Goal: Task Accomplishment & Management: Complete application form

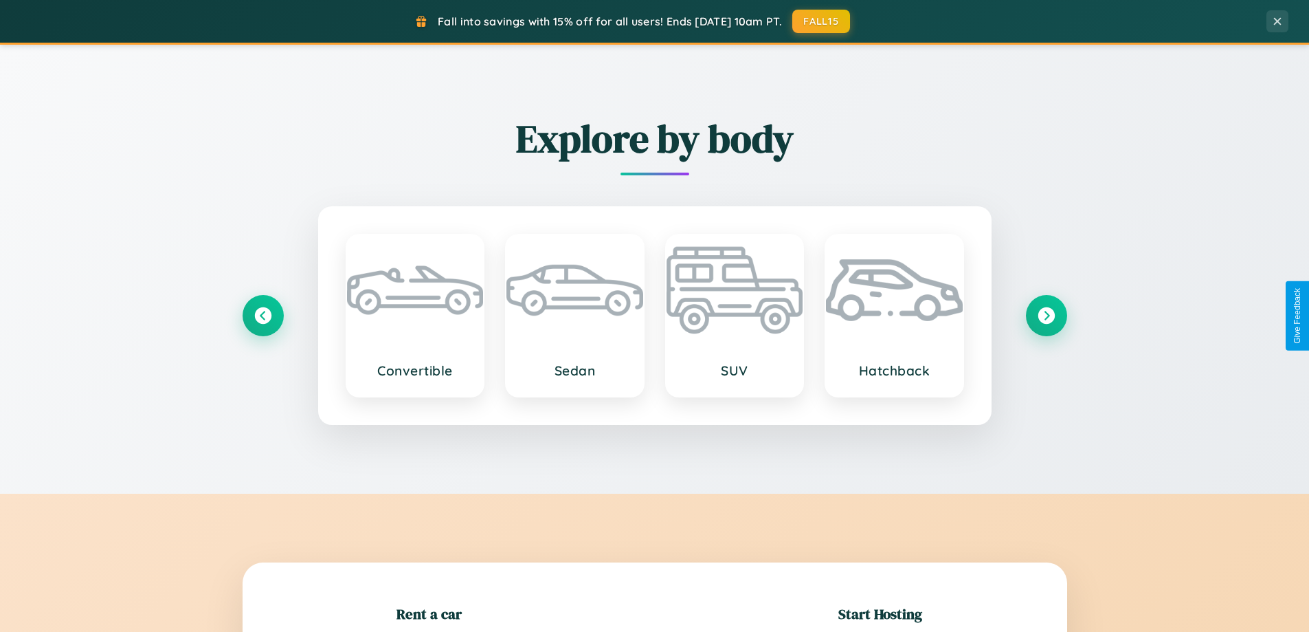
scroll to position [297, 0]
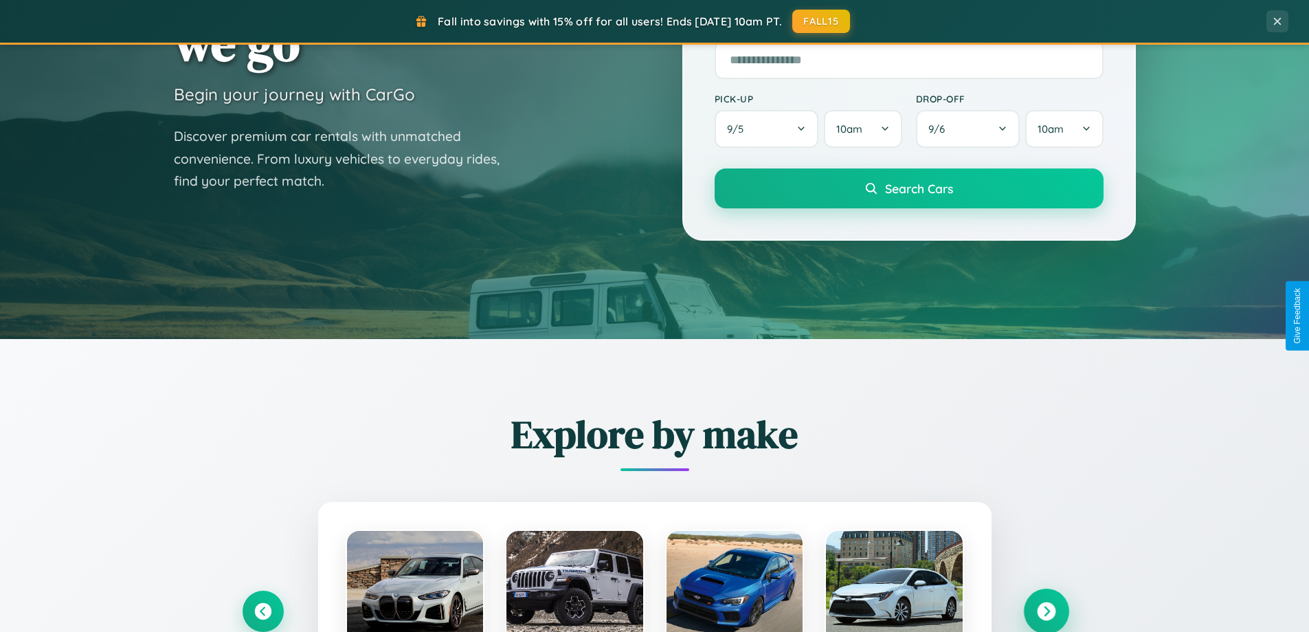
click at [1046, 611] on icon at bounding box center [1046, 611] width 19 height 19
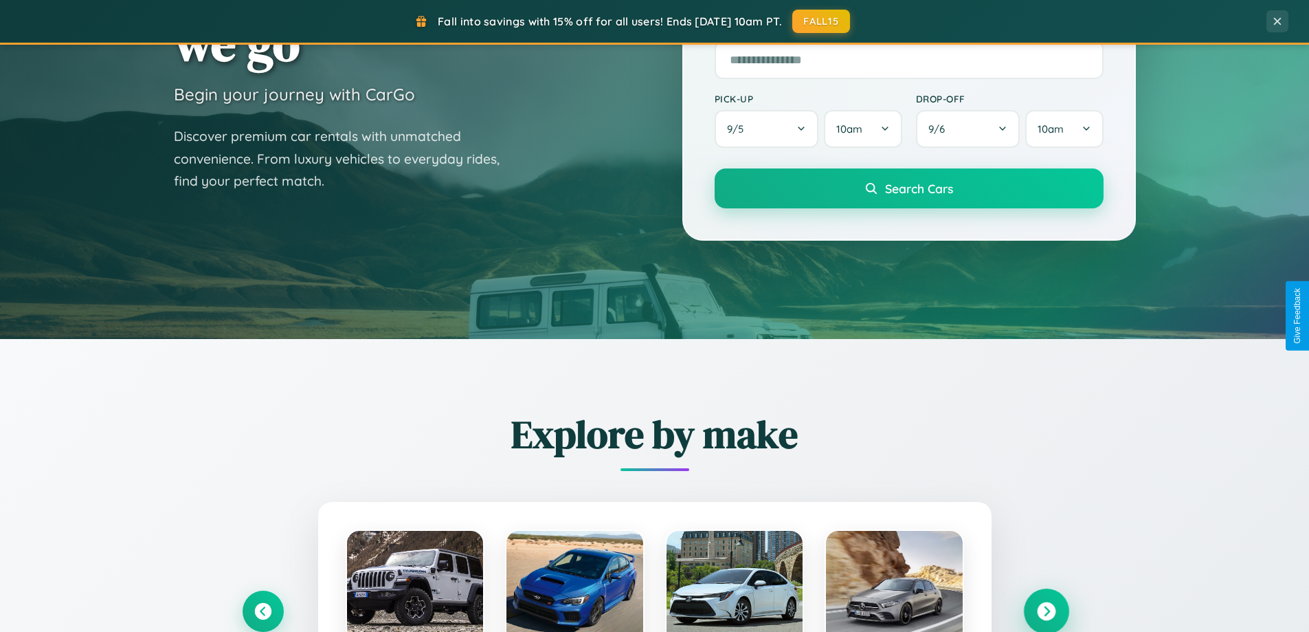
scroll to position [2644, 0]
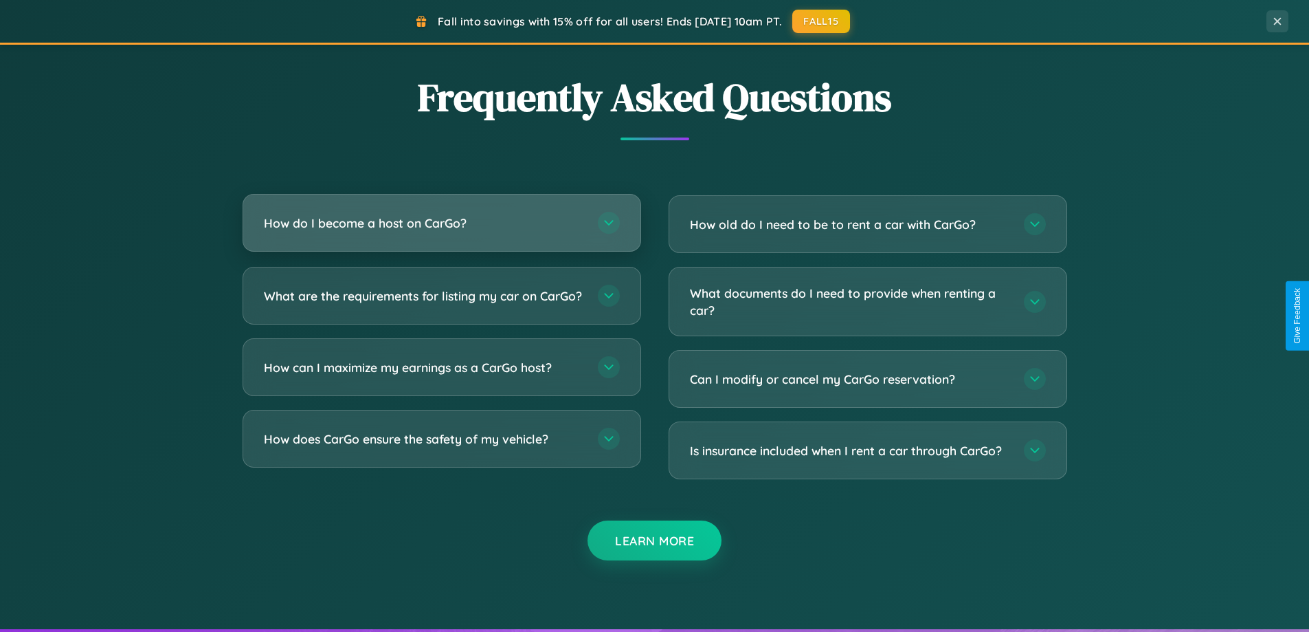
click at [441, 223] on h3 "How do I become a host on CarGo?" at bounding box center [424, 222] width 320 height 17
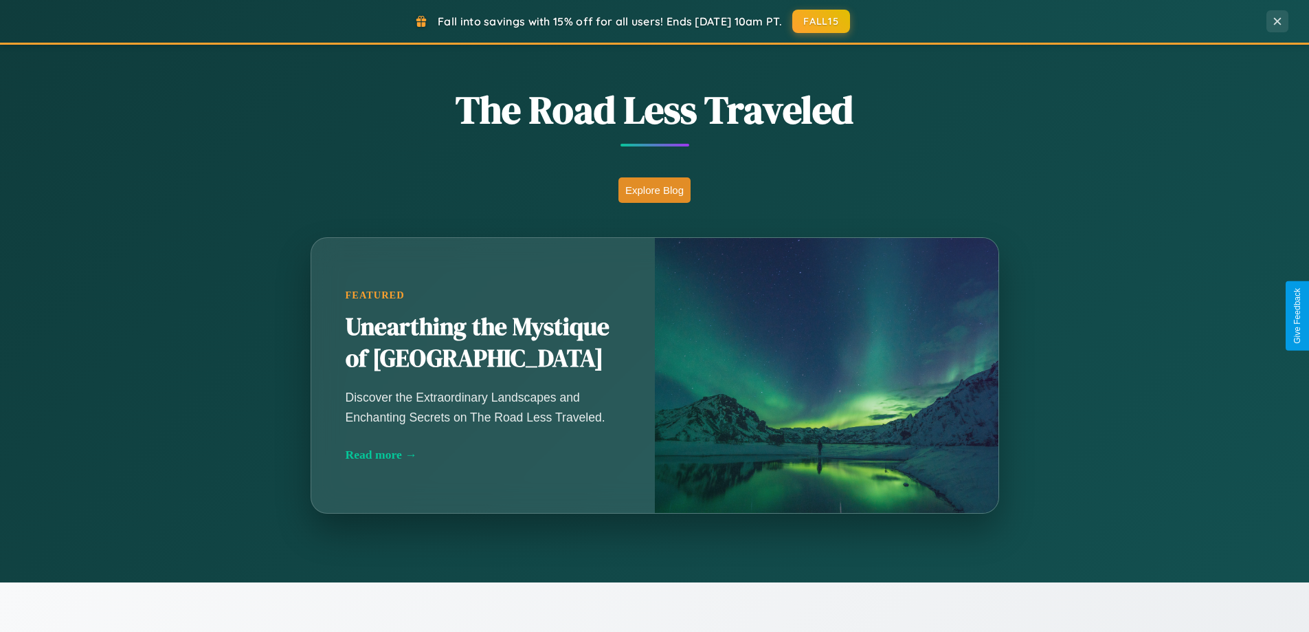
scroll to position [946, 0]
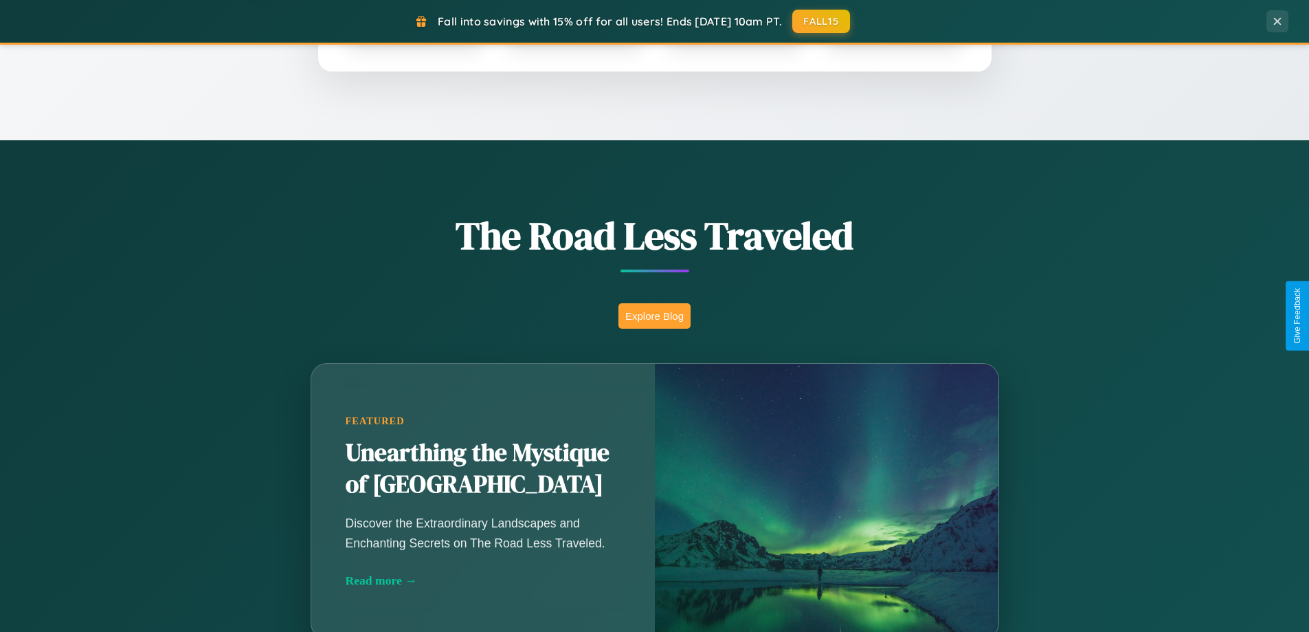
click at [654, 315] on button "Explore Blog" at bounding box center [654, 315] width 72 height 25
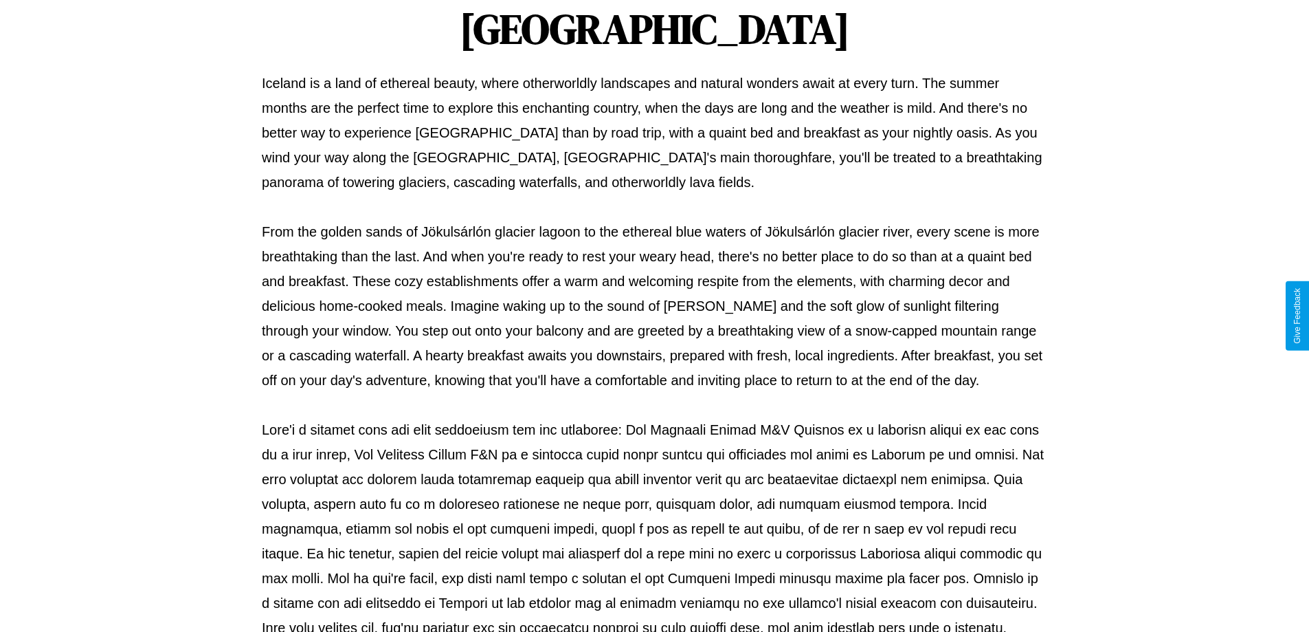
scroll to position [445, 0]
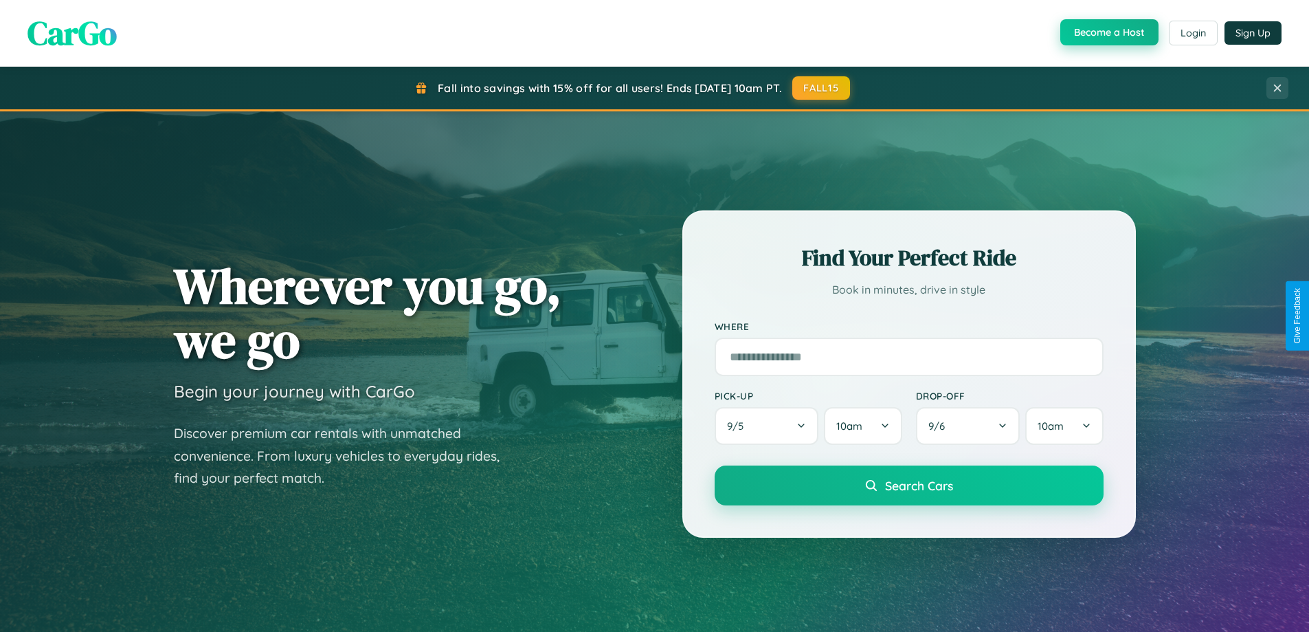
click at [1108, 33] on button "Become a Host" at bounding box center [1109, 32] width 98 height 26
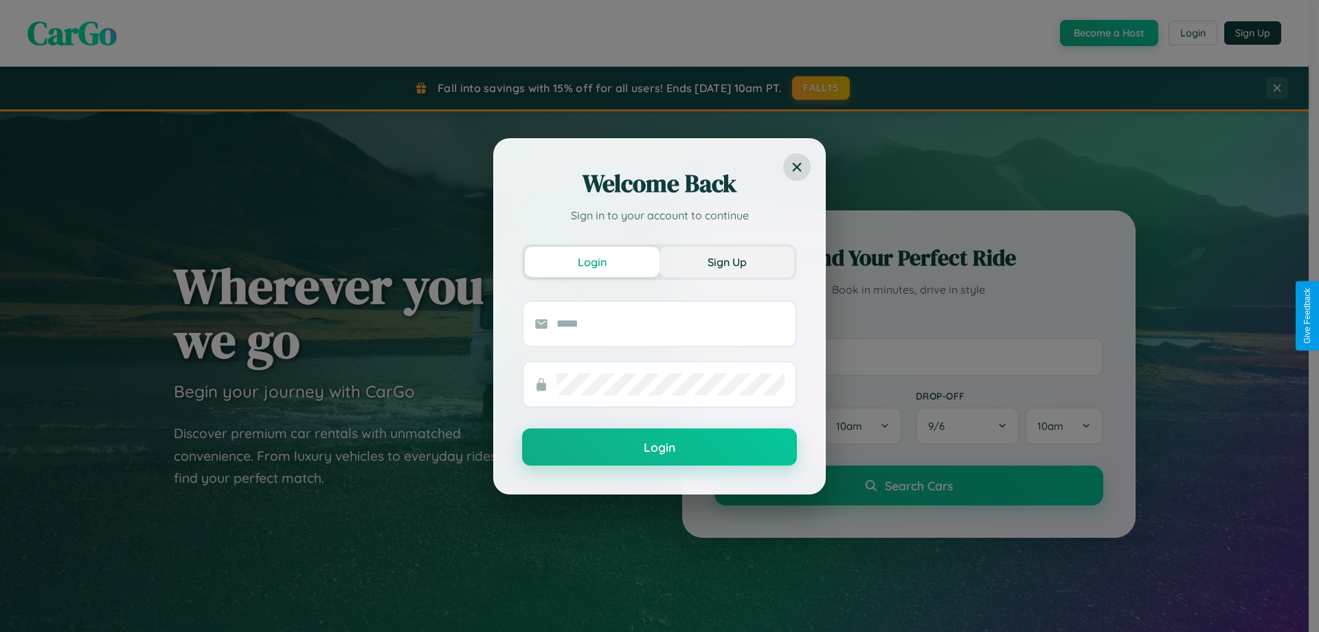
click at [727, 261] on button "Sign Up" at bounding box center [727, 262] width 135 height 30
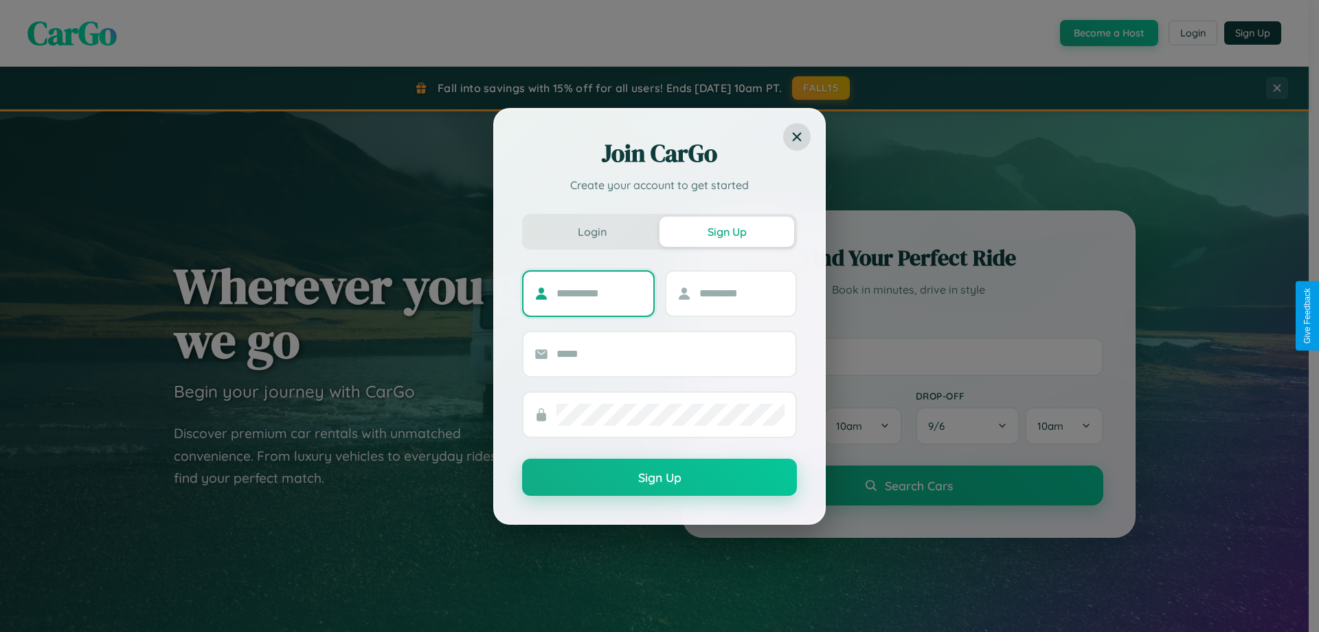
click at [599, 293] on input "text" at bounding box center [600, 293] width 86 height 22
type input "******"
click at [741, 293] on input "text" at bounding box center [743, 293] width 86 height 22
type input "*****"
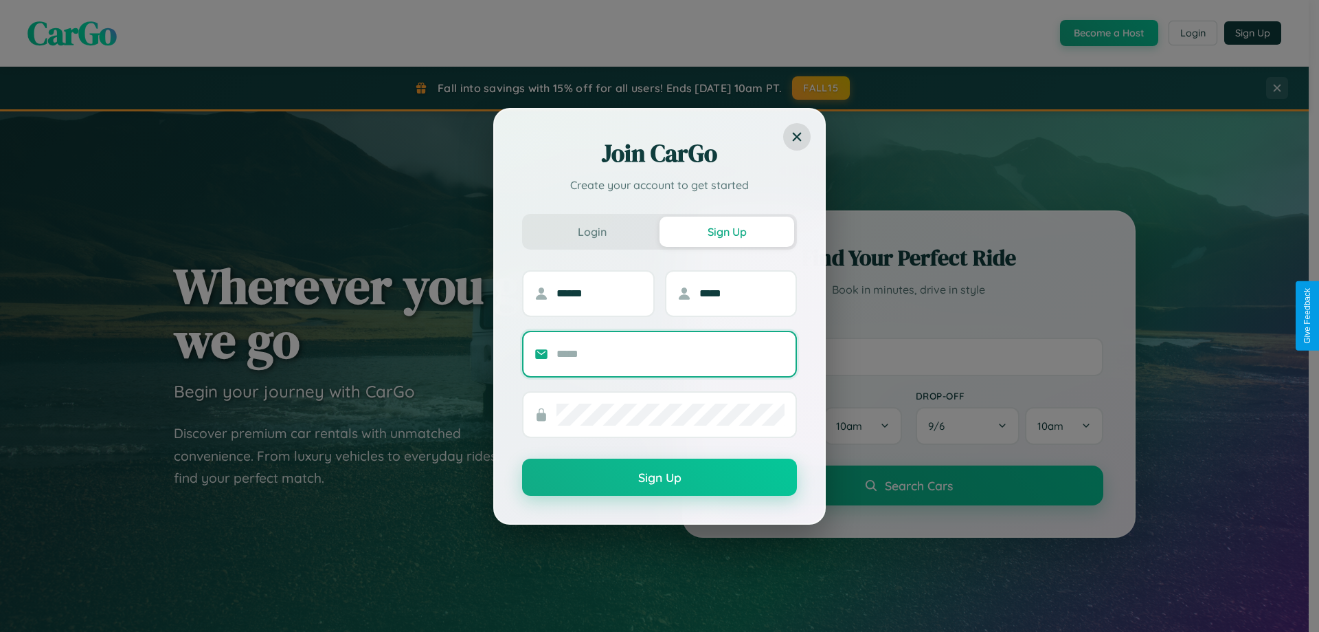
click at [671, 353] on input "text" at bounding box center [671, 354] width 228 height 22
type input "**********"
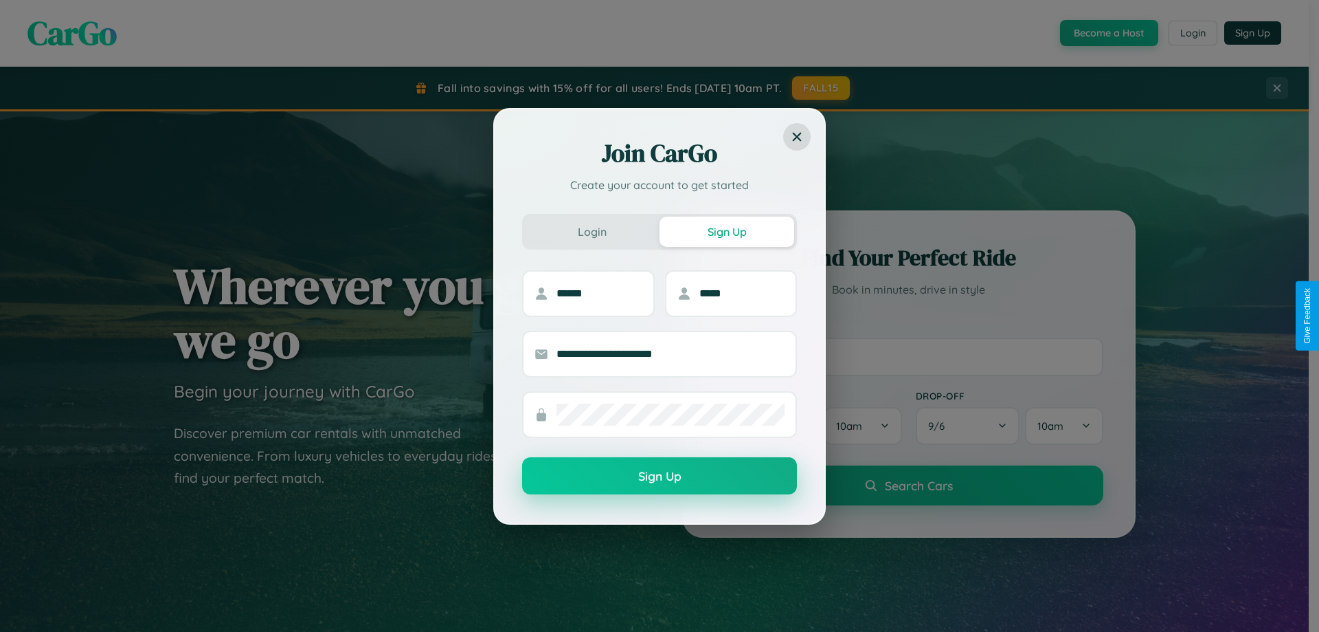
click at [660, 476] on button "Sign Up" at bounding box center [659, 475] width 275 height 37
